Goal: Check status: Check status

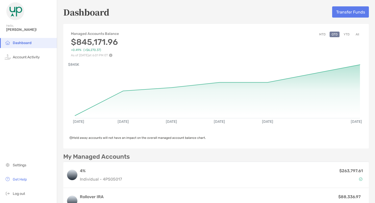
click at [358, 33] on button "All" at bounding box center [357, 35] width 8 height 6
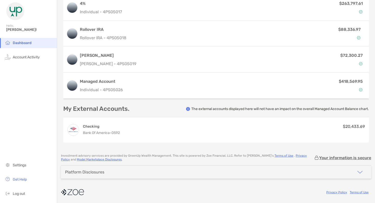
scroll to position [132, 0]
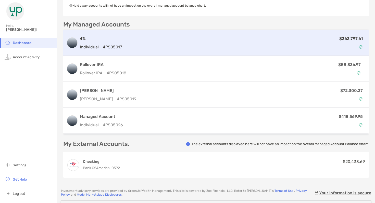
click at [281, 46] on div "$263,797.61" at bounding box center [245, 42] width 242 height 15
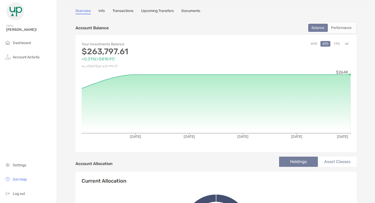
scroll to position [18, 0]
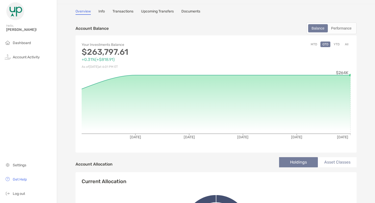
click at [348, 45] on button "All" at bounding box center [347, 45] width 8 height 6
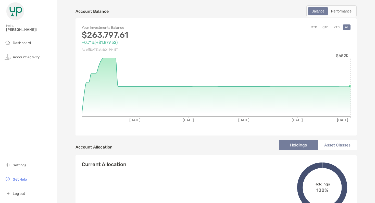
scroll to position [0, 0]
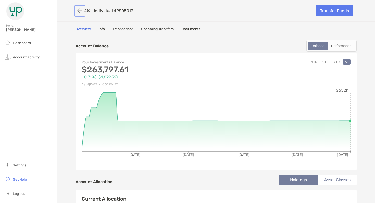
click at [80, 13] on button "button" at bounding box center [79, 10] width 9 height 9
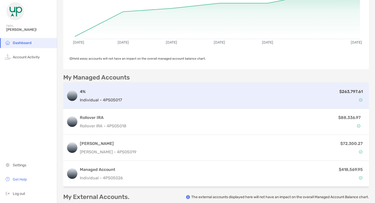
scroll to position [167, 0]
